Goal: Find specific page/section: Find specific page/section

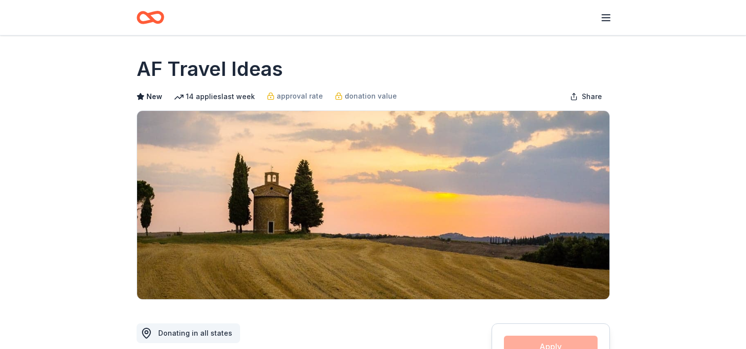
scroll to position [690, 0]
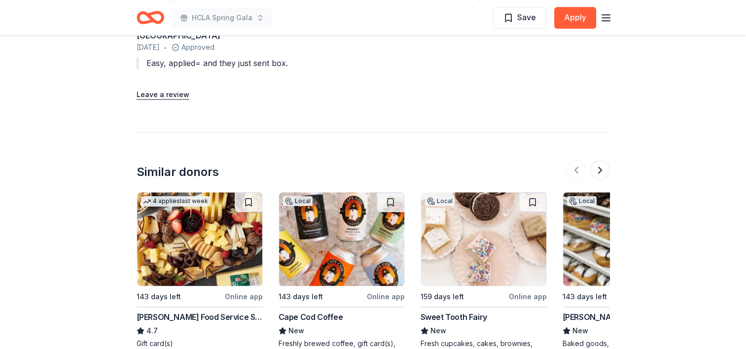
scroll to position [1085, 0]
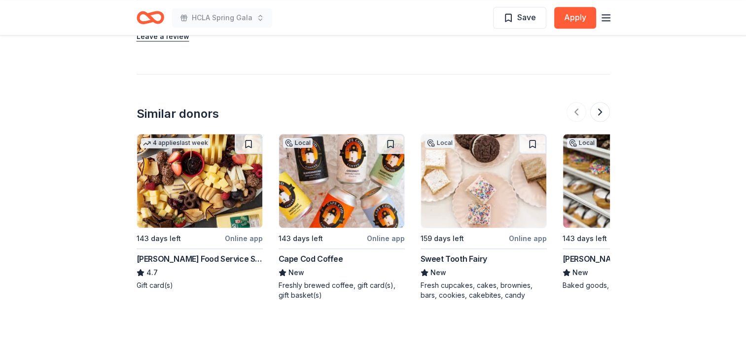
click at [202, 178] on img at bounding box center [199, 181] width 125 height 94
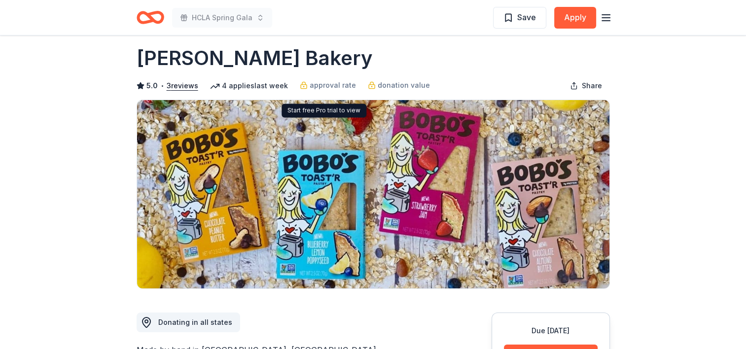
scroll to position [0, 0]
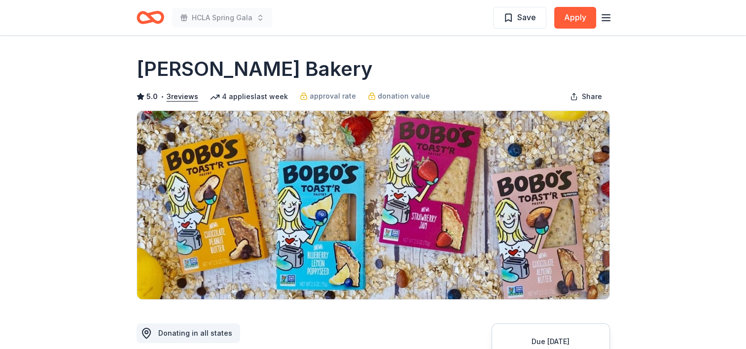
click at [149, 18] on icon "Home" at bounding box center [154, 17] width 15 height 10
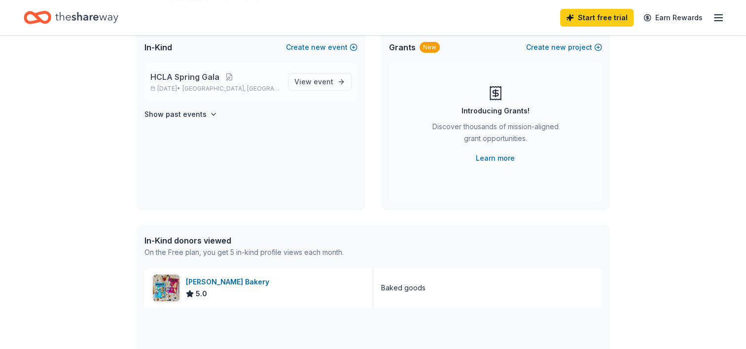
scroll to position [49, 0]
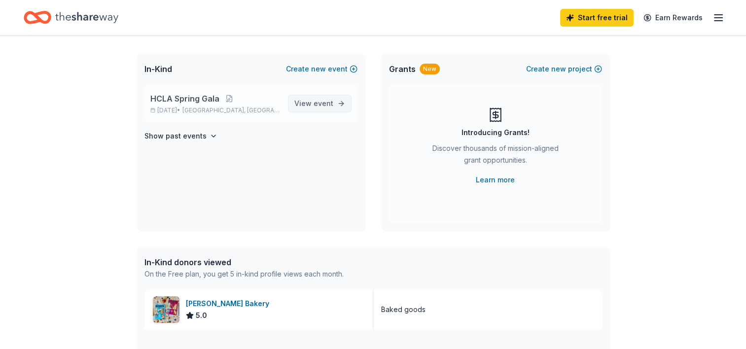
click at [320, 105] on span "event" at bounding box center [324, 103] width 20 height 8
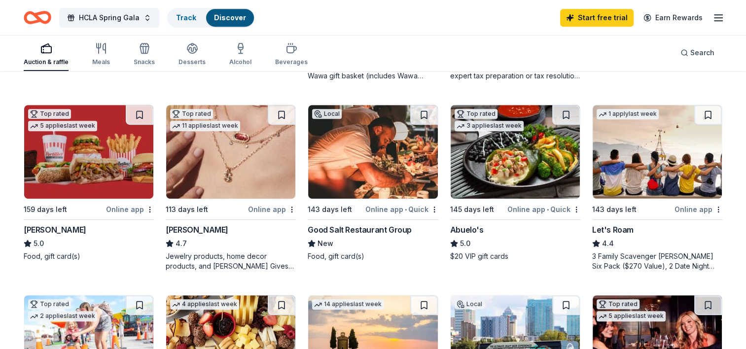
scroll to position [641, 0]
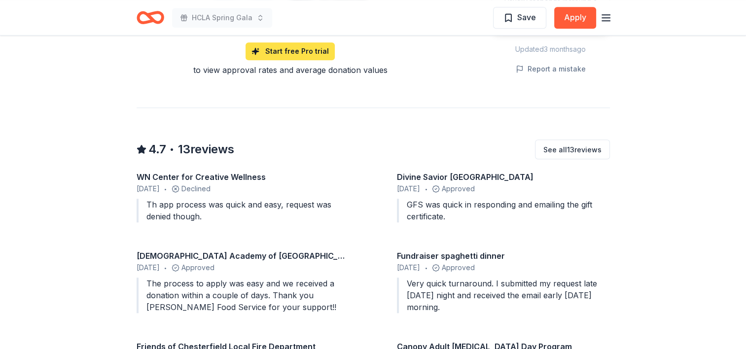
scroll to position [888, 0]
